Goal: Task Accomplishment & Management: Manage account settings

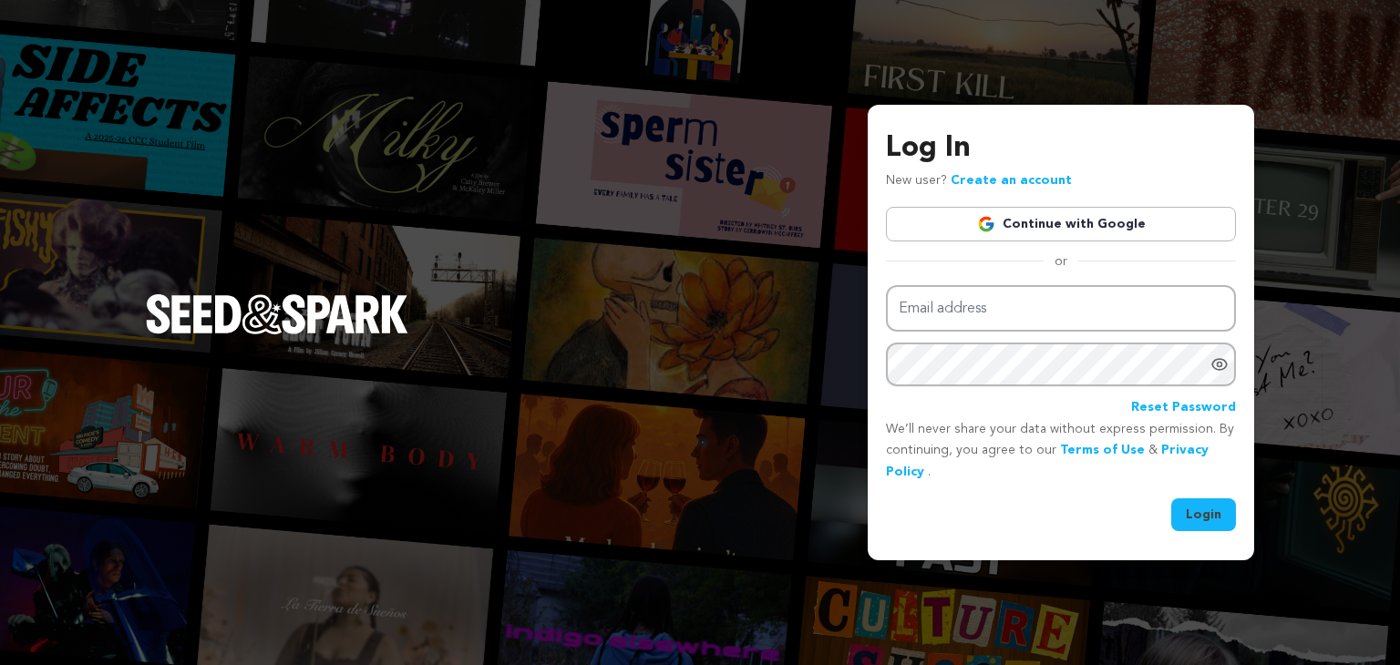
click at [1076, 219] on link "Continue with Google" at bounding box center [1061, 224] width 350 height 35
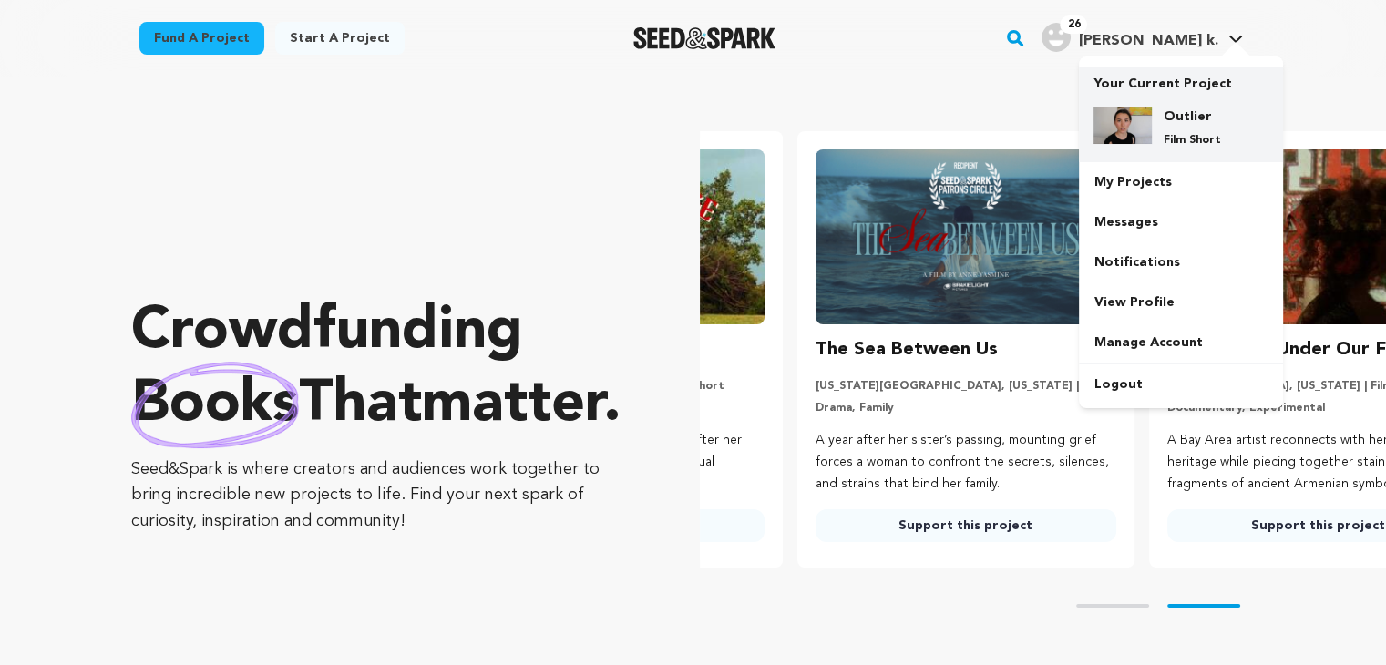
scroll to position [0, 365]
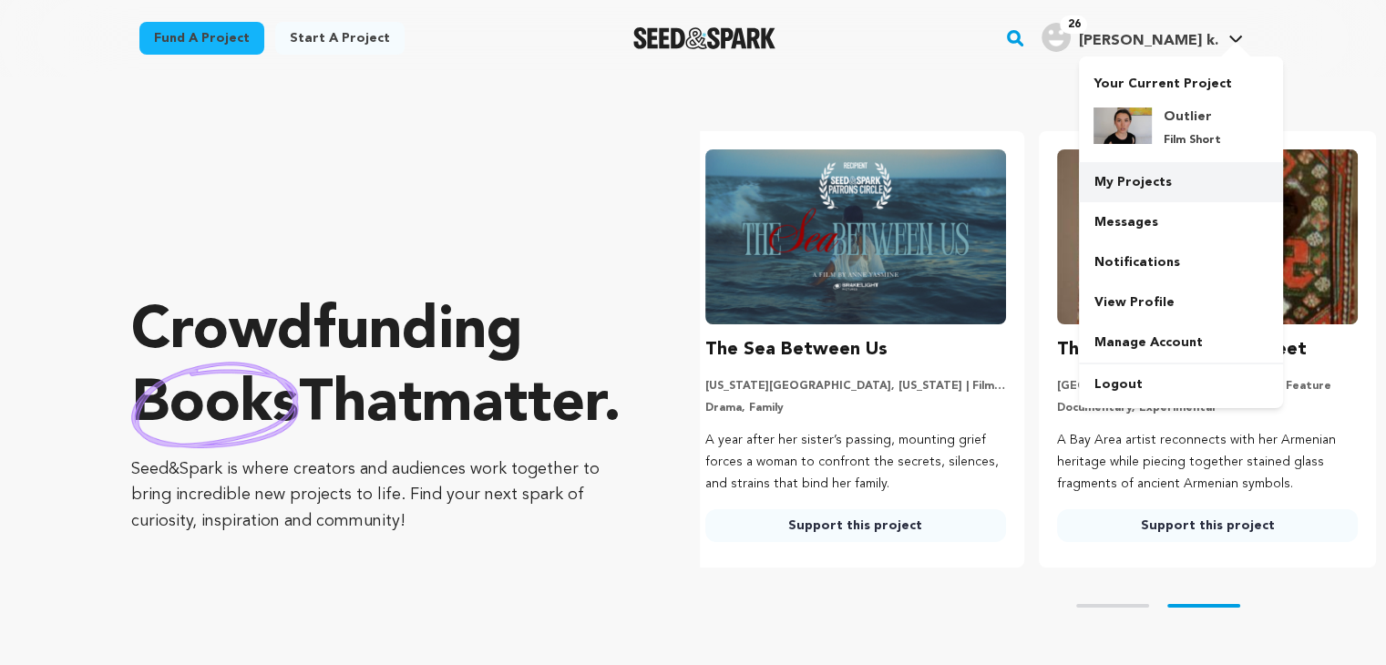
click at [1126, 187] on link "My Projects" at bounding box center [1181, 182] width 204 height 40
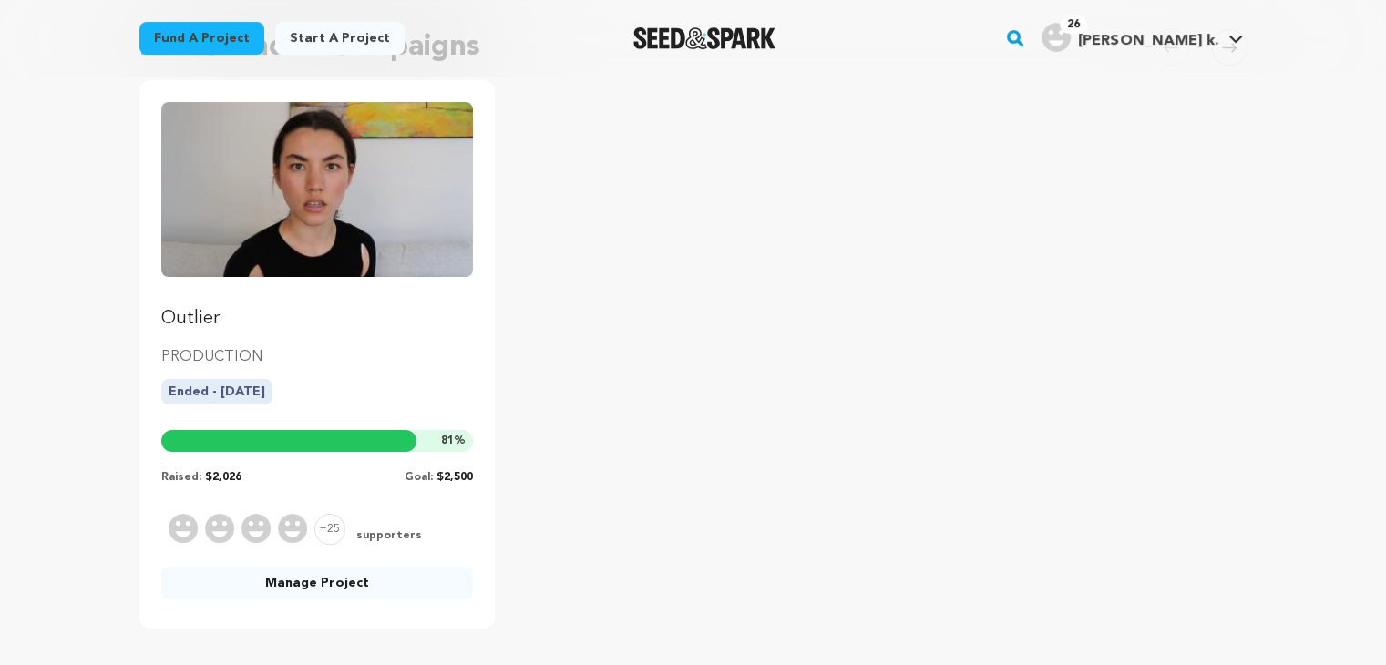
scroll to position [184, 0]
click at [324, 591] on link "Manage Project" at bounding box center [317, 584] width 313 height 33
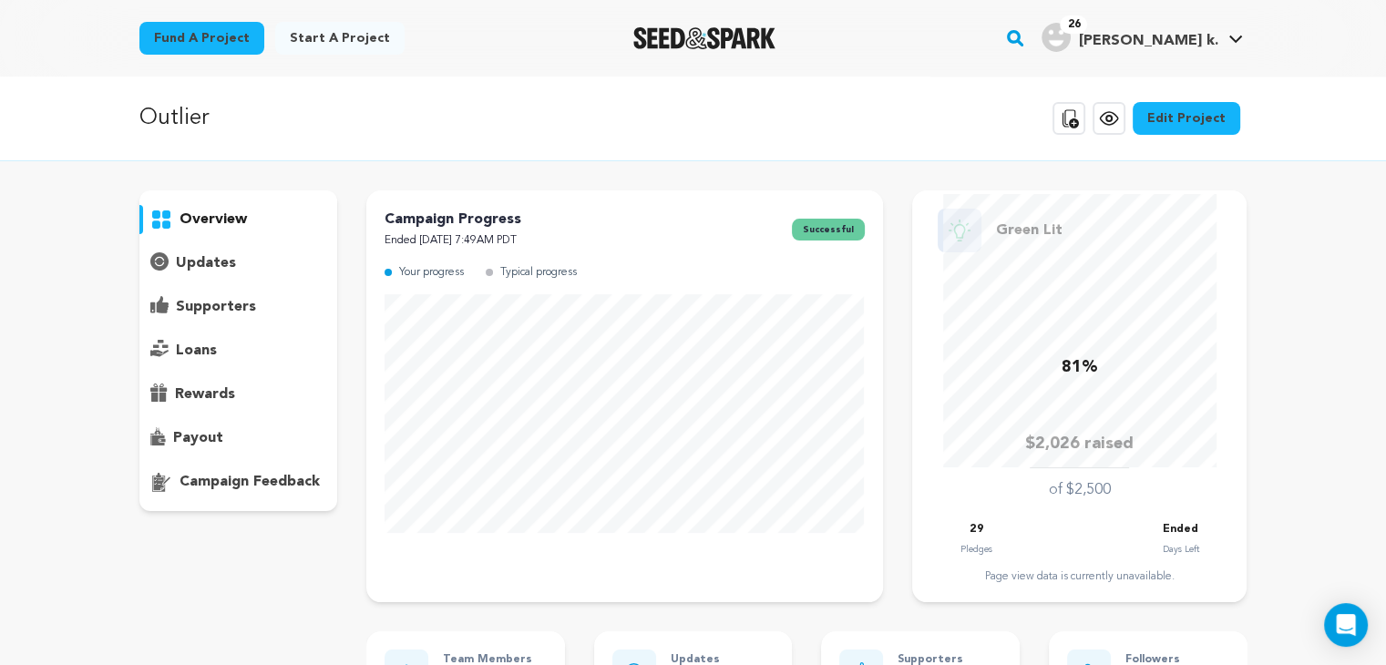
click at [190, 355] on p "loans" at bounding box center [196, 351] width 41 height 22
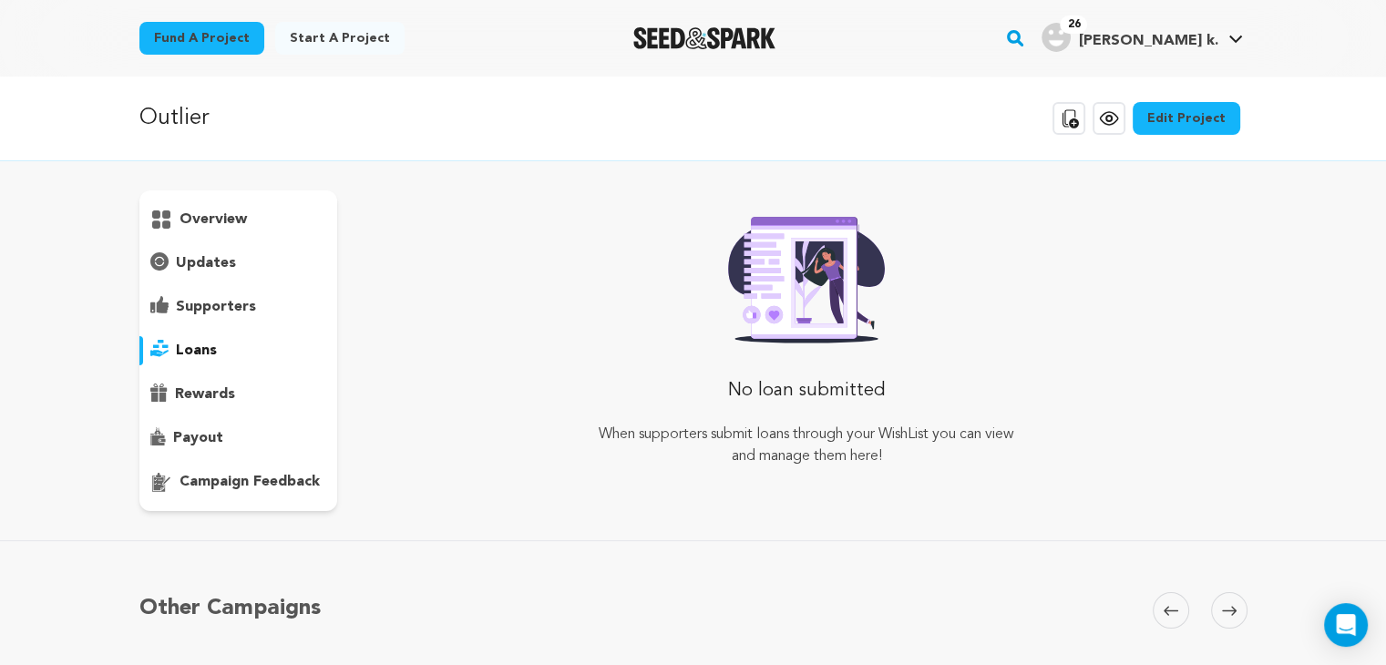
click at [201, 304] on p "supporters" at bounding box center [216, 307] width 80 height 22
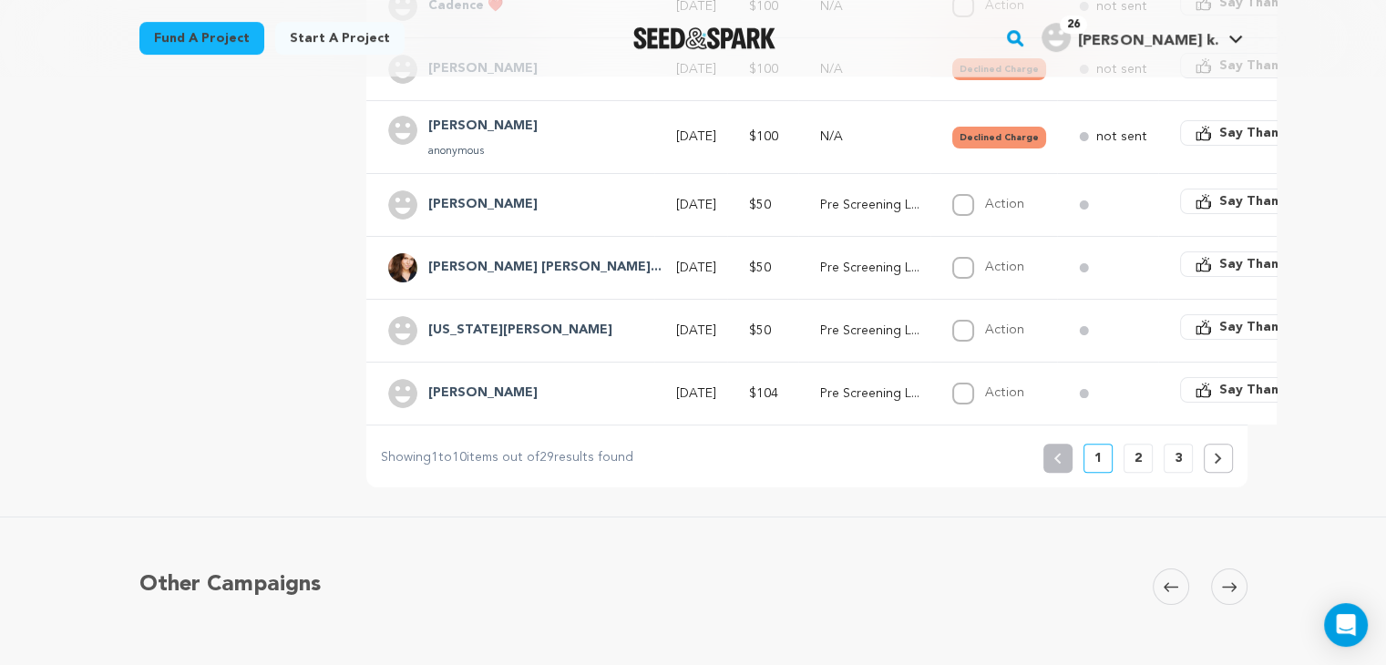
scroll to position [699, 0]
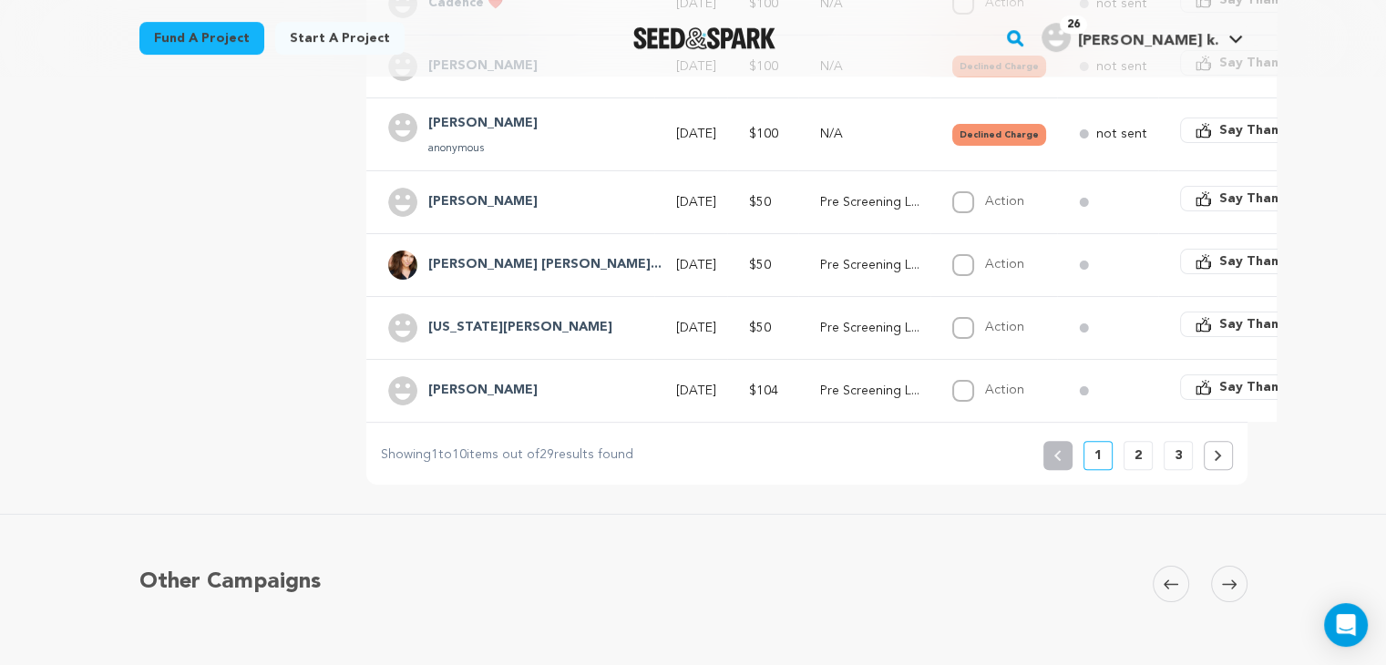
click at [1137, 464] on p "2" at bounding box center [1138, 456] width 7 height 18
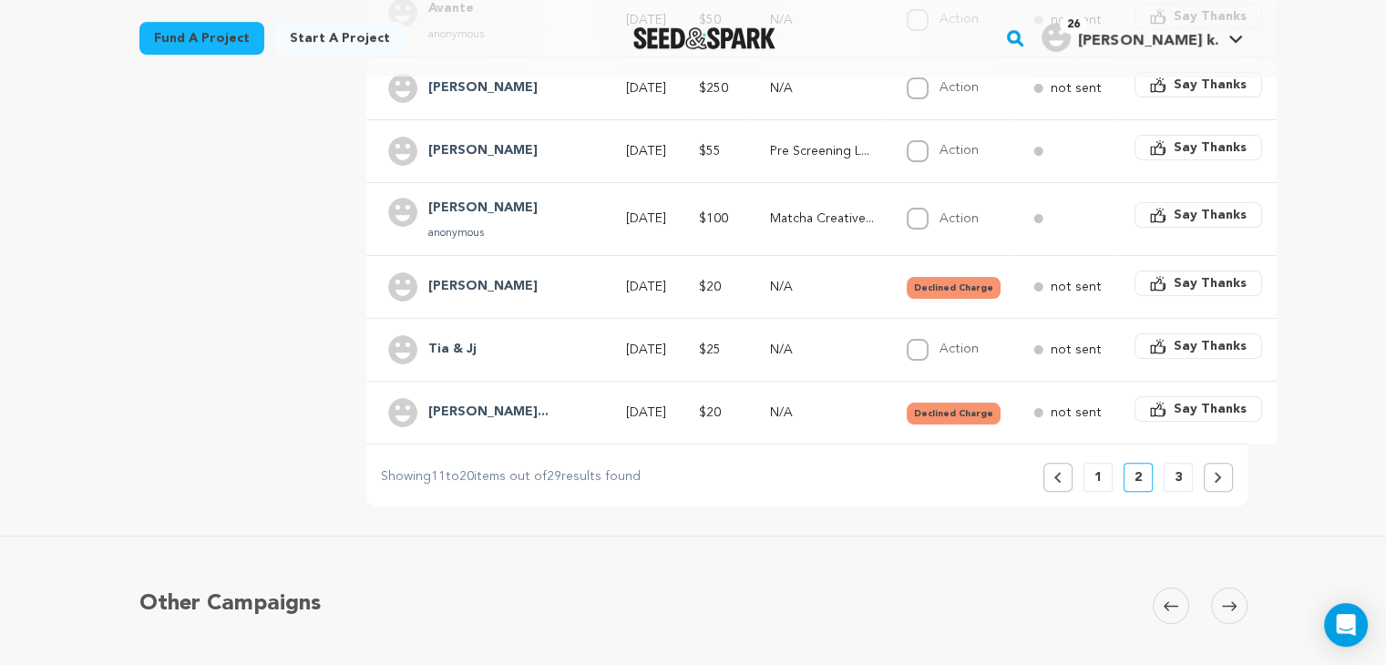
scroll to position [685, 0]
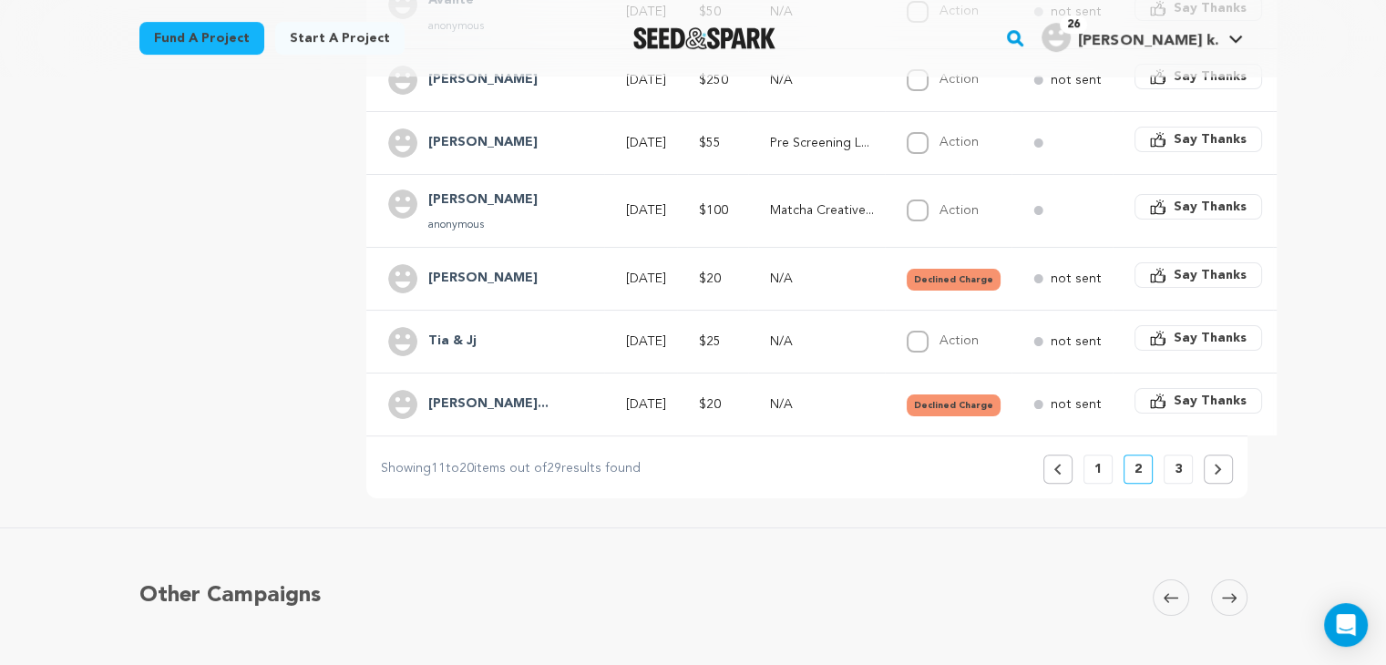
click at [1170, 476] on button "3" at bounding box center [1178, 469] width 29 height 29
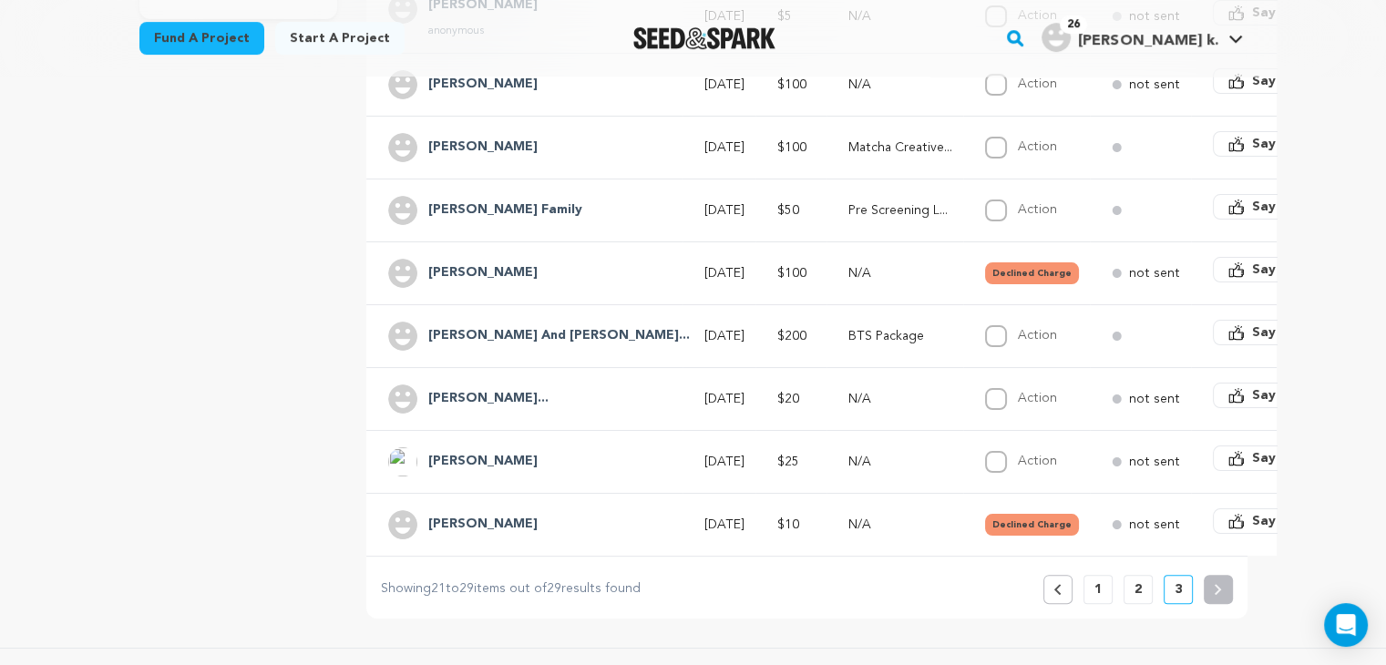
scroll to position [494, 0]
click at [1096, 597] on p "1" at bounding box center [1098, 588] width 7 height 18
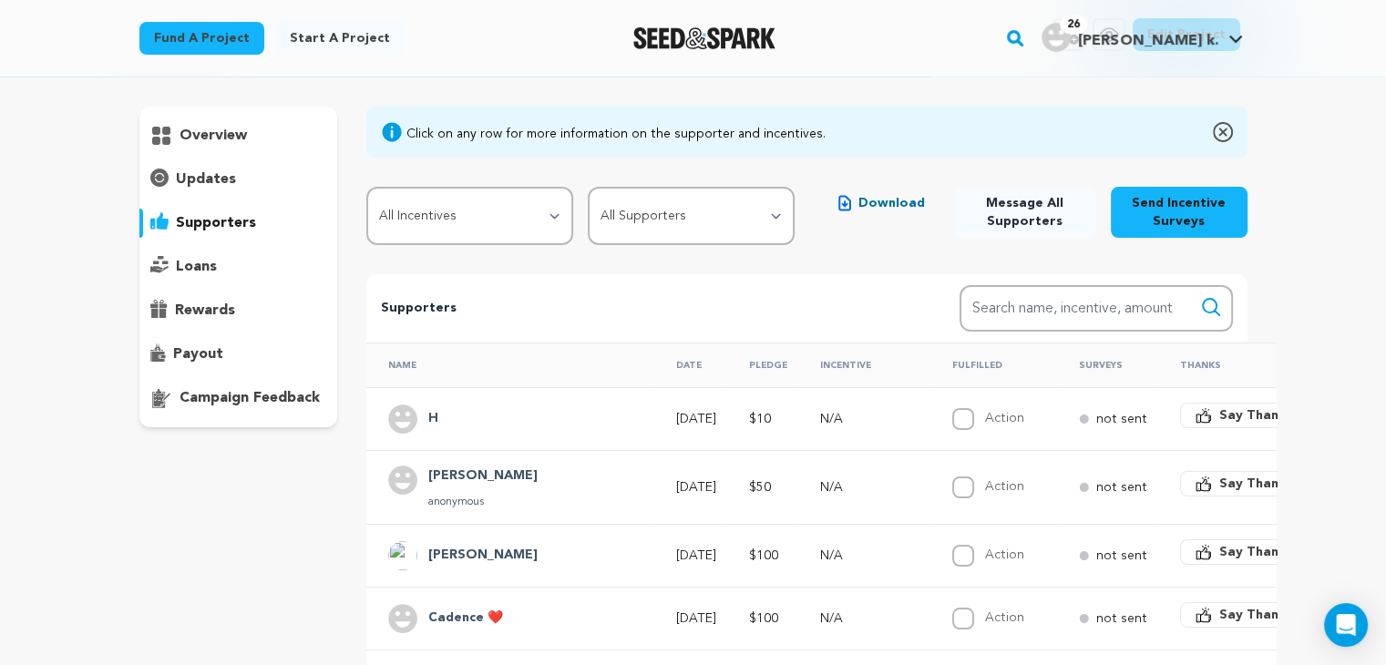
scroll to position [0, 0]
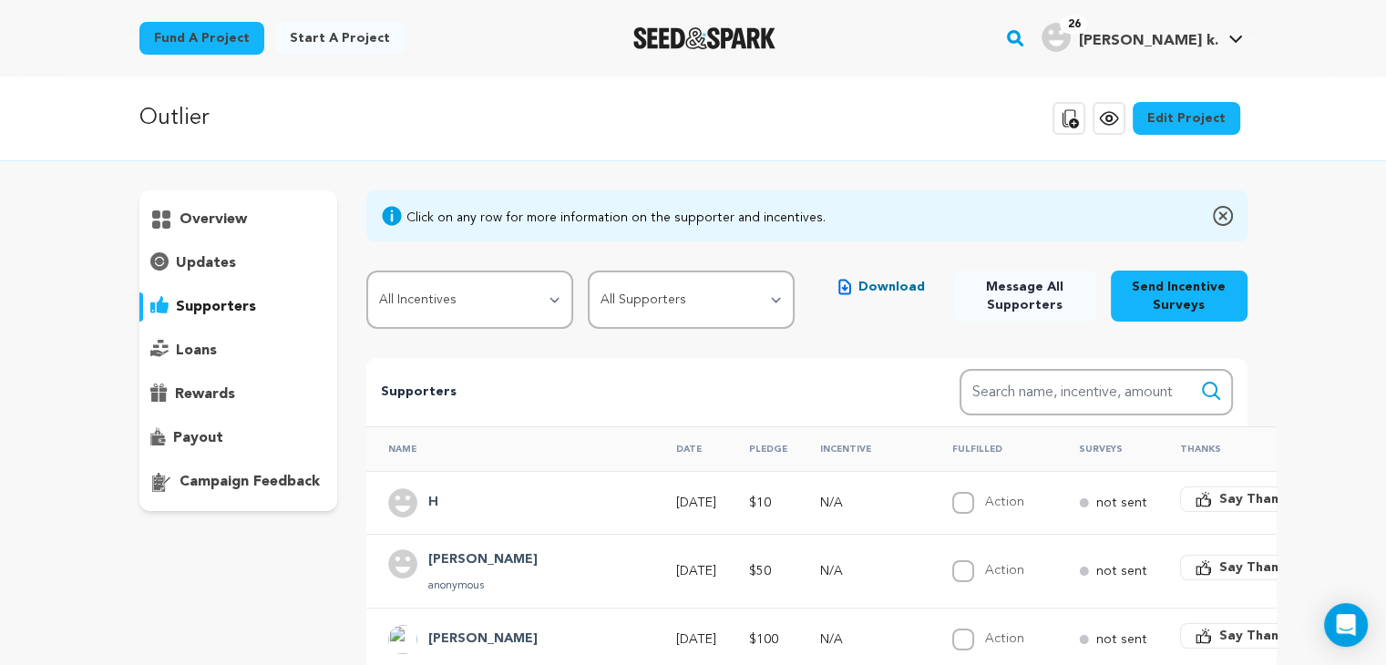
click at [211, 211] on p "overview" at bounding box center [213, 220] width 67 height 22
